Goal: Task Accomplishment & Management: Use online tool/utility

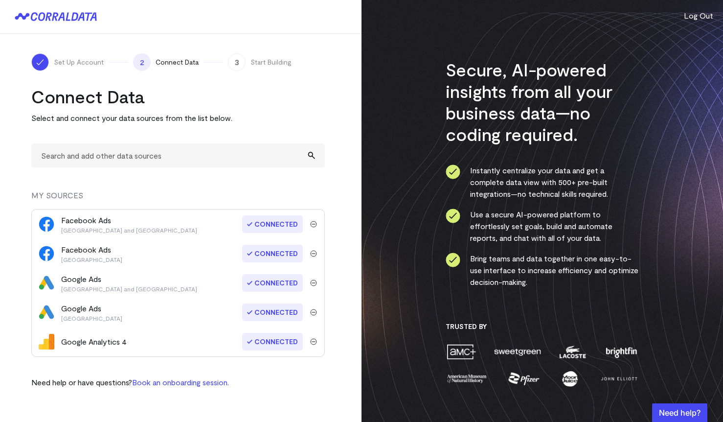
scroll to position [67, 0]
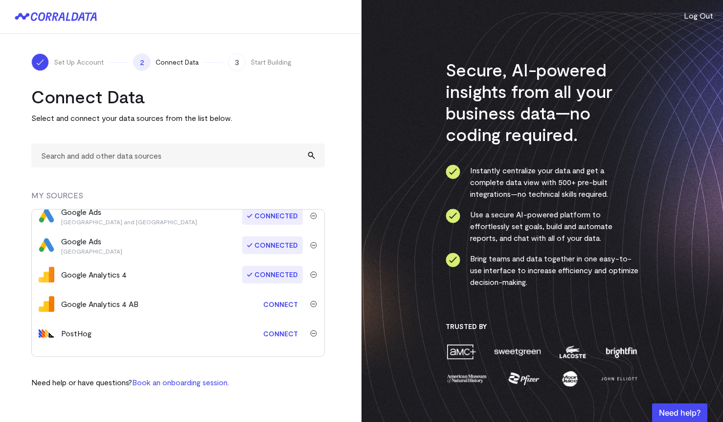
click at [279, 304] on link "Connect" at bounding box center [280, 304] width 45 height 18
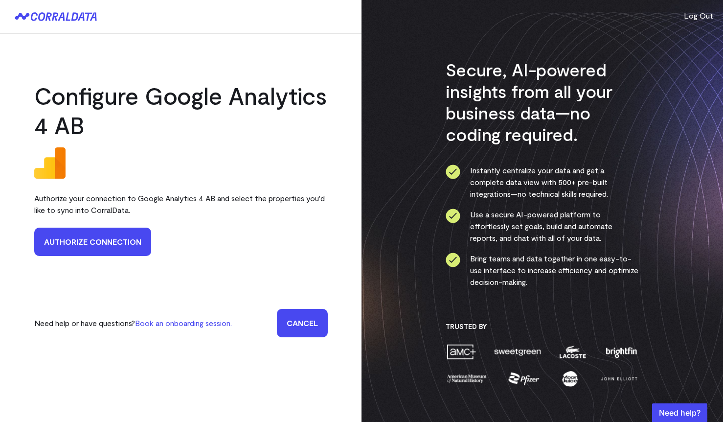
click at [106, 245] on link "Authorize Connection" at bounding box center [92, 241] width 117 height 28
